Goal: Information Seeking & Learning: Learn about a topic

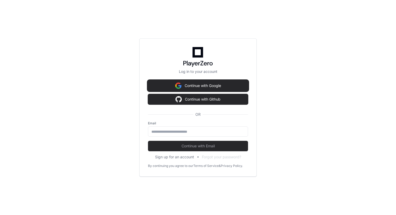
click at [202, 85] on button "Continue with Google" at bounding box center [198, 86] width 100 height 10
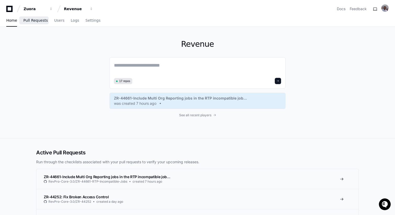
click at [39, 20] on span "Pull Requests" at bounding box center [35, 20] width 24 height 3
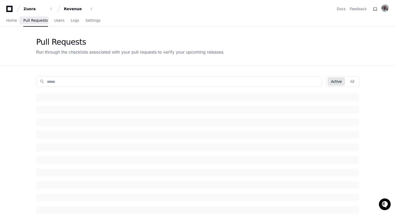
click at [39, 20] on span "Pull Requests" at bounding box center [35, 20] width 24 height 3
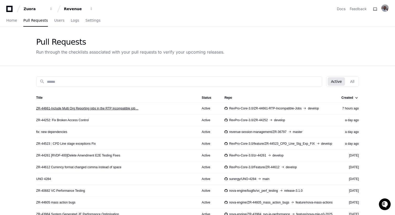
click at [79, 108] on link "ZR-44661-Include Multi Org Reporting jobs in the RTP incompatible job…" at bounding box center [87, 109] width 102 height 4
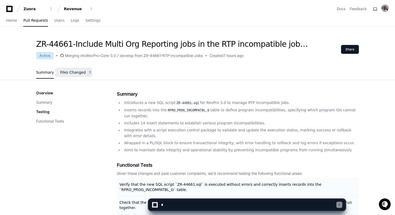
click at [72, 71] on span "Files Changed" at bounding box center [73, 72] width 26 height 3
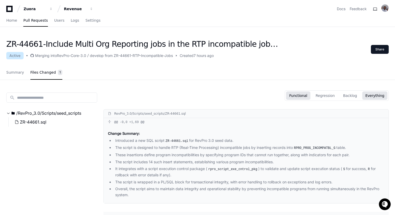
click at [306, 96] on button "Functional" at bounding box center [298, 96] width 24 height 8
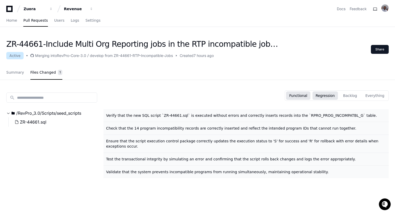
click at [331, 95] on button "Regression" at bounding box center [324, 96] width 25 height 8
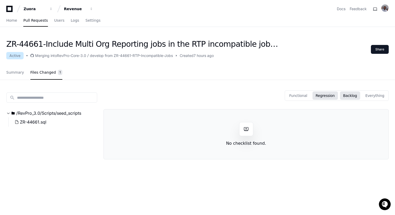
click at [358, 93] on button "Backlog" at bounding box center [350, 96] width 20 height 8
click at [376, 98] on button "Everything" at bounding box center [374, 96] width 25 height 8
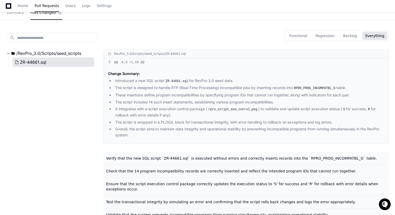
click at [36, 61] on span "ZR-44661.sql" at bounding box center [33, 62] width 26 height 6
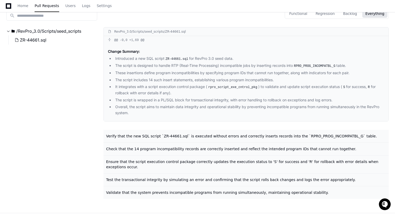
scroll to position [33, 0]
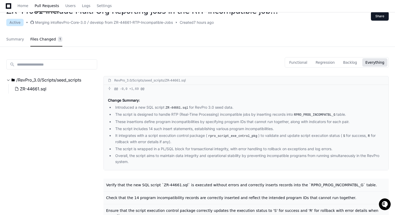
click at [175, 82] on div "RevPro_3.0/Scripts/seed_scripts/ZR-44661.sql" at bounding box center [150, 81] width 72 height 4
click at [200, 135] on li "It integrates with a script execution control package ( rpro_script_exe_cntrol_…" at bounding box center [249, 139] width 270 height 12
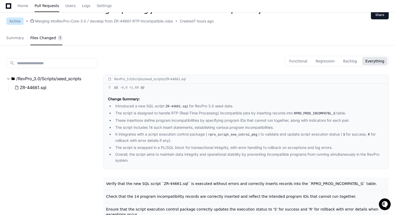
scroll to position [0, 0]
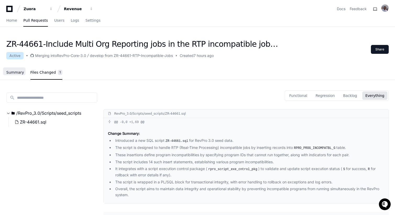
click at [14, 72] on span "Summary" at bounding box center [15, 72] width 18 height 3
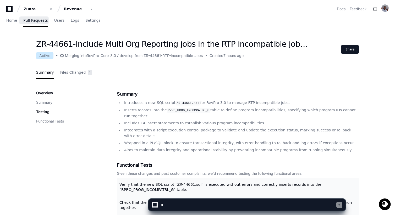
click at [39, 19] on span "Pull Requests" at bounding box center [35, 20] width 24 height 3
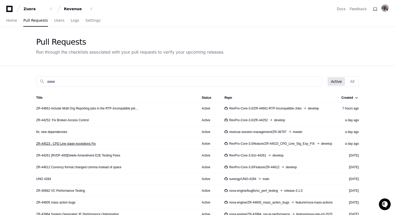
click at [66, 142] on link "ZR-44523 : CPD Line stage exceptions Fix" at bounding box center [65, 144] width 59 height 4
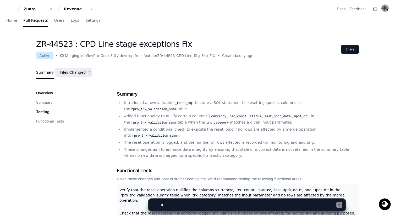
click at [76, 69] on link "Files Changed 1" at bounding box center [76, 73] width 32 height 14
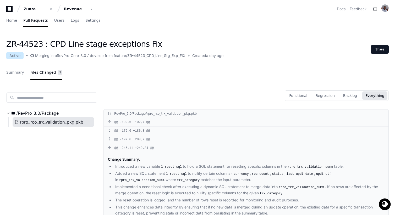
click at [68, 124] on span "rpro_rco_trx_validation_pkg.pkb" at bounding box center [51, 122] width 63 height 6
click at [12, 14] on app-nav "Zuora Revenue Docs Feedback Home Pull Requests Users Logs Settings" at bounding box center [197, 13] width 395 height 27
click at [11, 20] on span "Home" at bounding box center [11, 20] width 11 height 3
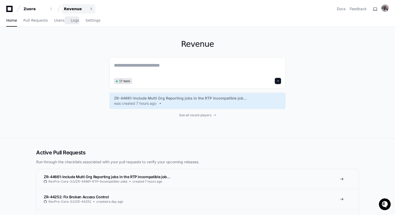
click at [46, 8] on div "Revenue" at bounding box center [35, 8] width 23 height 5
click at [57, 21] on span "Users" at bounding box center [59, 20] width 10 height 3
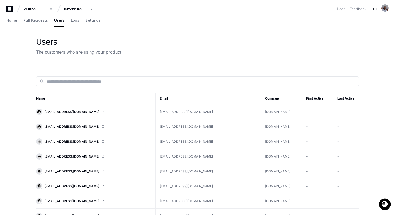
click at [259, 41] on div "Users The customers who are using your product." at bounding box center [197, 46] width 323 height 18
